Goal: Task Accomplishment & Management: Use online tool/utility

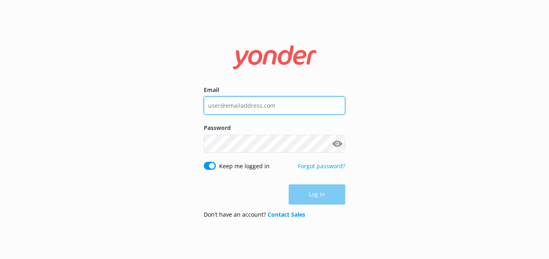
type input "[EMAIL_ADDRESS][DOMAIN_NAME]"
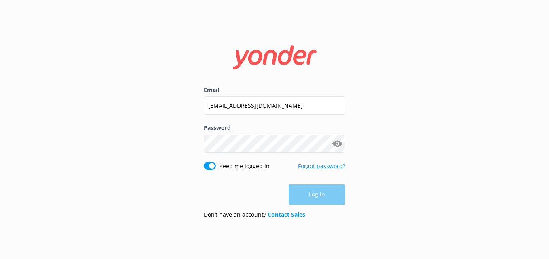
click at [340, 145] on button "Show password" at bounding box center [337, 144] width 16 height 16
click at [316, 194] on button "Log in" at bounding box center [316, 195] width 57 height 20
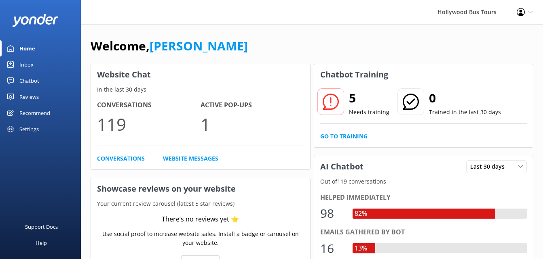
click at [32, 57] on div "Inbox" at bounding box center [26, 65] width 14 height 16
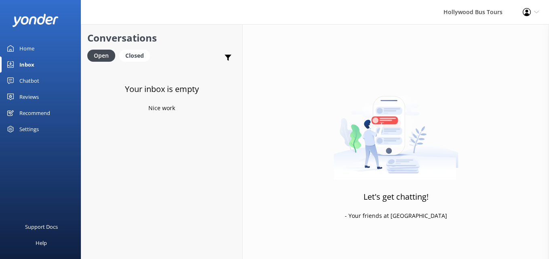
click at [40, 46] on link "Home" at bounding box center [40, 48] width 81 height 16
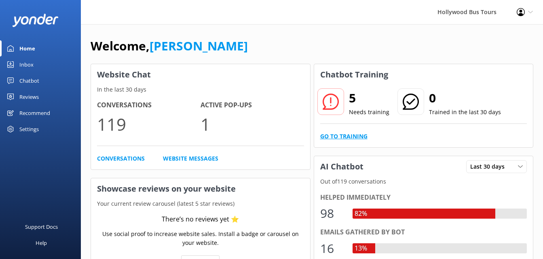
click at [352, 134] on link "Go to Training" at bounding box center [343, 136] width 47 height 9
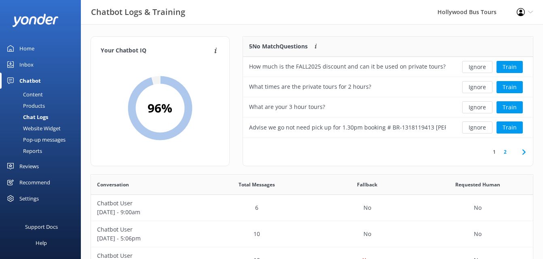
scroll to position [95, 284]
click at [476, 70] on button "Ignore" at bounding box center [477, 67] width 30 height 12
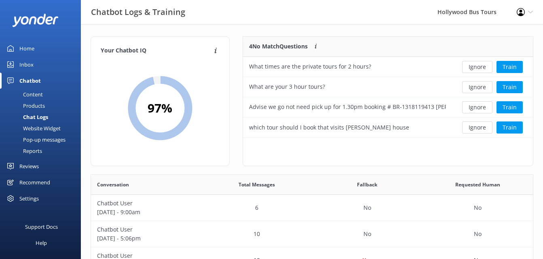
click at [476, 70] on button "Ignore" at bounding box center [477, 67] width 30 height 12
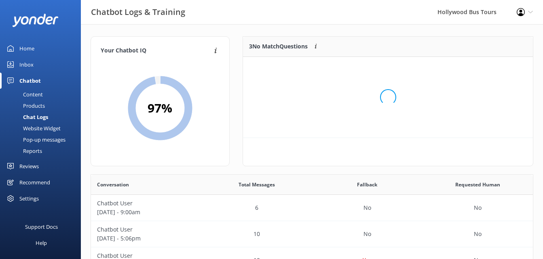
scroll to position [75, 284]
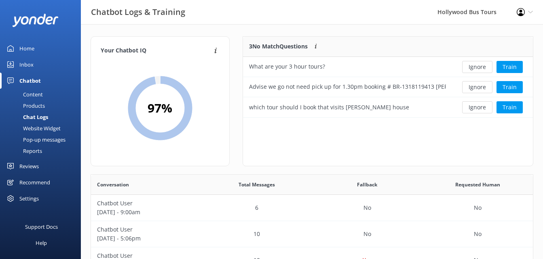
click at [476, 70] on button "Ignore" at bounding box center [477, 67] width 30 height 12
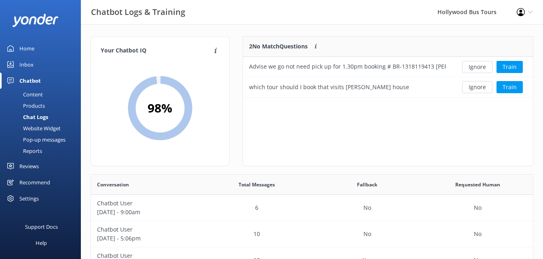
scroll to position [55, 284]
click at [476, 70] on button "Ignore" at bounding box center [477, 67] width 30 height 12
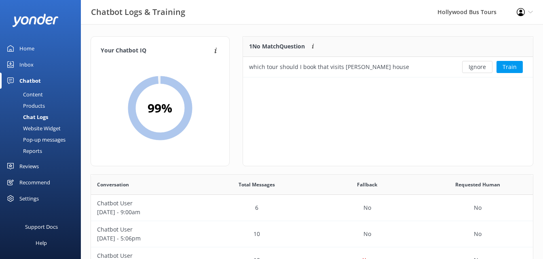
scroll to position [35, 284]
click at [476, 70] on button "Ignore" at bounding box center [477, 67] width 30 height 12
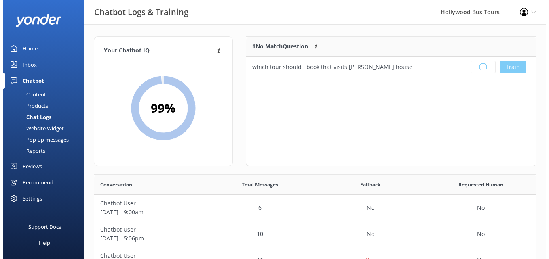
scroll to position [95, 284]
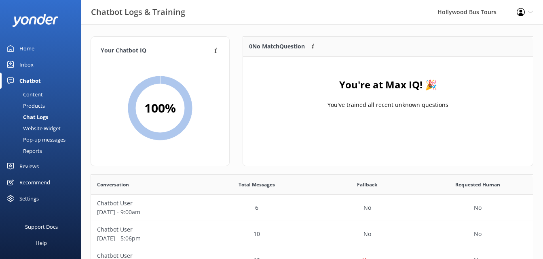
click at [48, 67] on link "Inbox" at bounding box center [40, 65] width 81 height 16
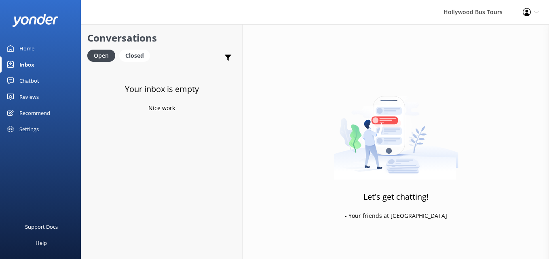
click at [15, 54] on link "Home" at bounding box center [40, 48] width 81 height 16
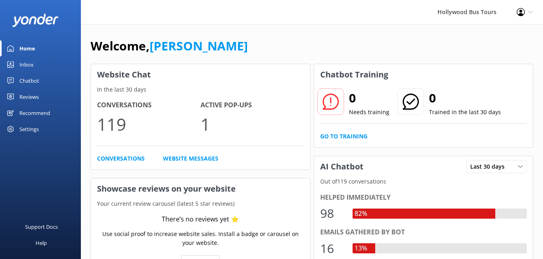
click at [26, 62] on div "Inbox" at bounding box center [26, 65] width 14 height 16
